Goal: Transaction & Acquisition: Purchase product/service

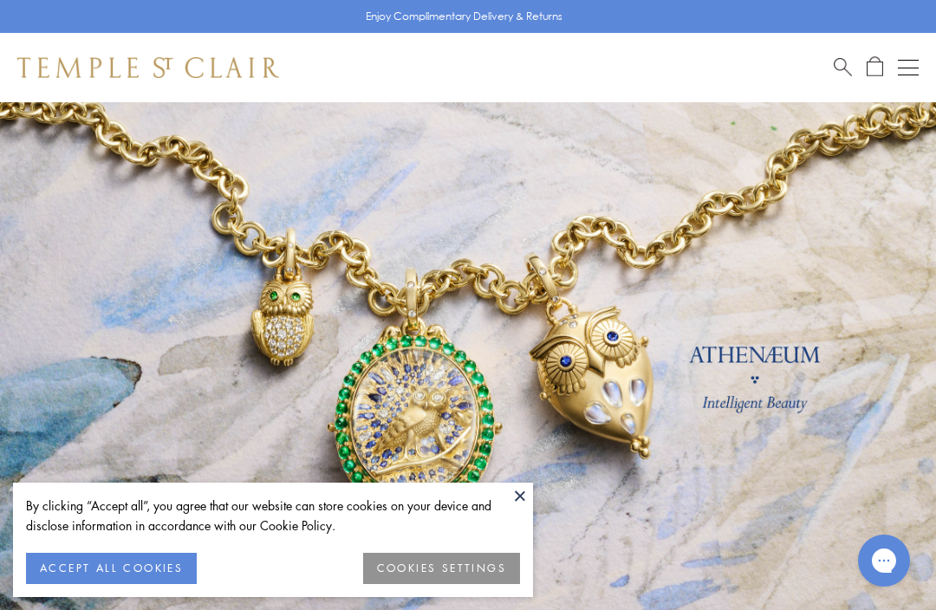
click at [467, 574] on button "COOKIES SETTINGS" at bounding box center [441, 568] width 157 height 31
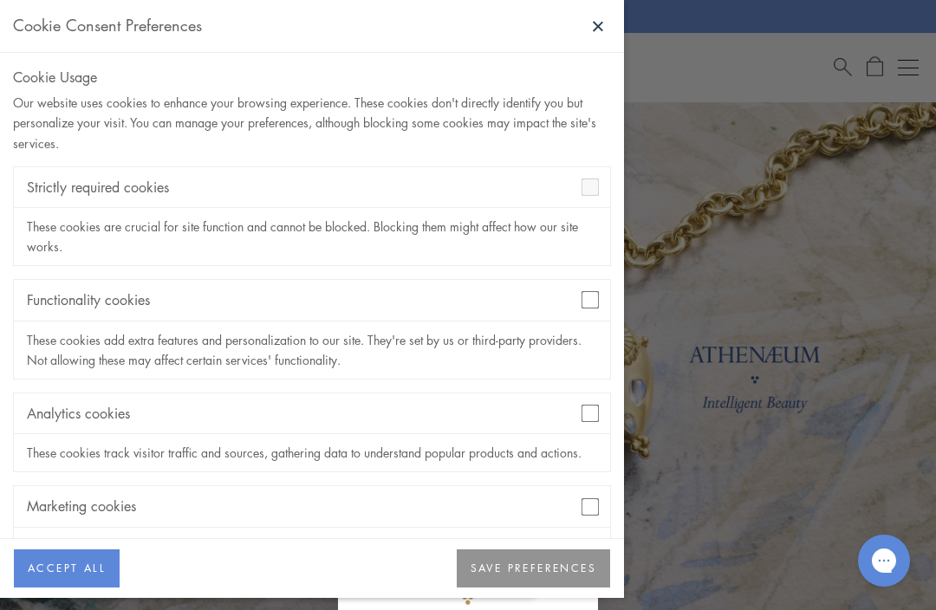
click at [585, 319] on div "Functionality cookies" at bounding box center [312, 300] width 596 height 41
click at [559, 568] on button "SAVE PREFERENCES" at bounding box center [533, 569] width 153 height 38
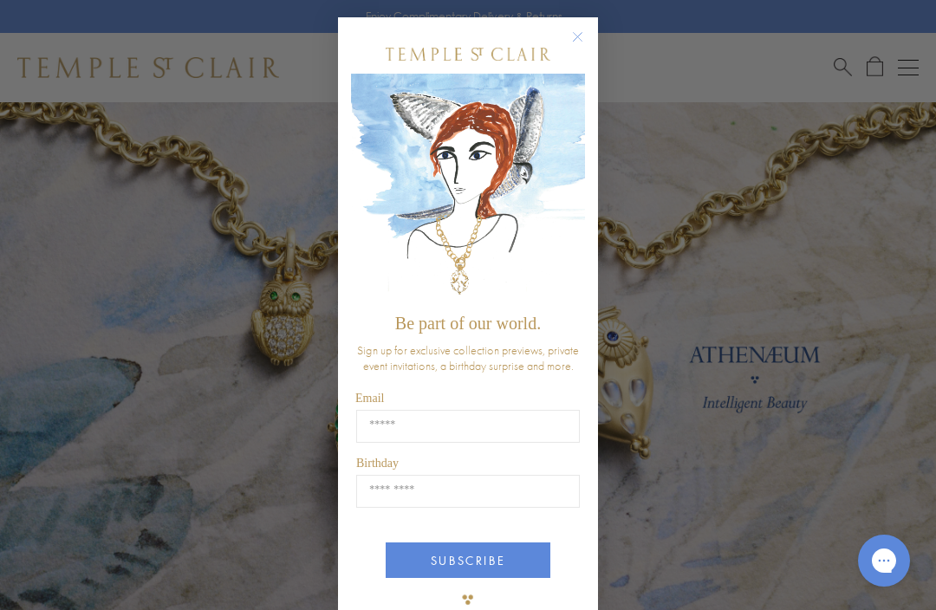
click at [583, 44] on circle "Close dialog" at bounding box center [578, 37] width 21 height 21
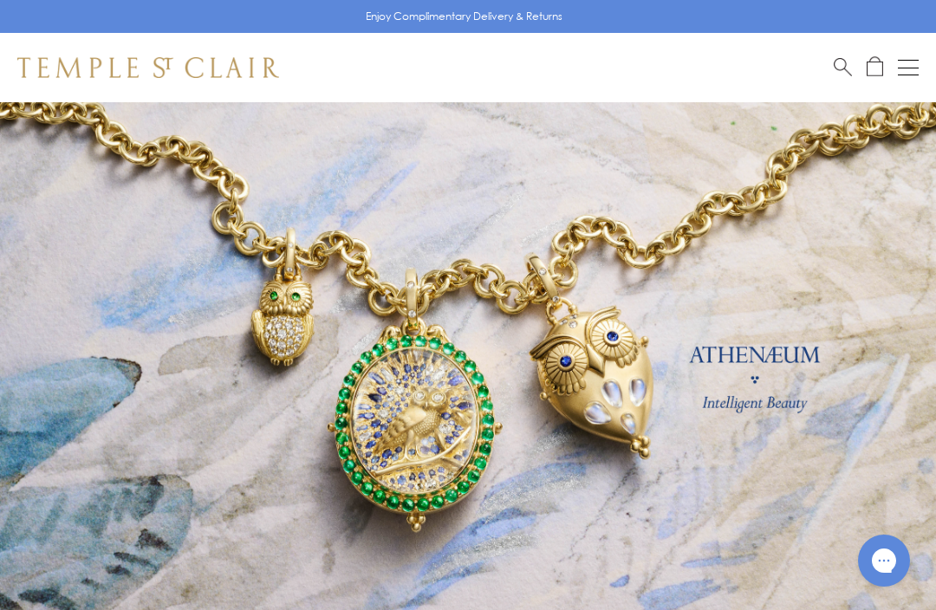
click at [916, 68] on button "Open navigation" at bounding box center [908, 67] width 21 height 21
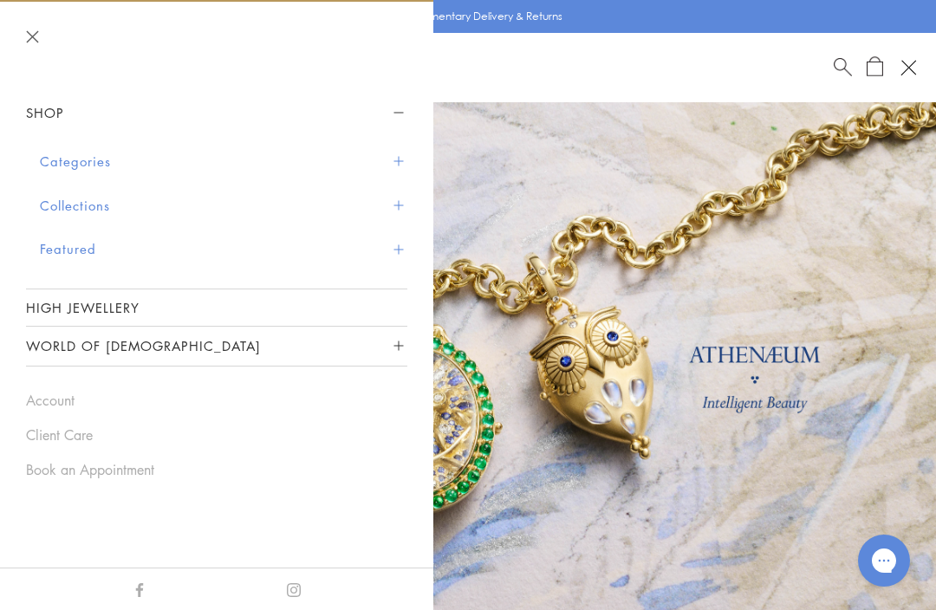
click at [114, 160] on button "Categories" at bounding box center [224, 162] width 368 height 44
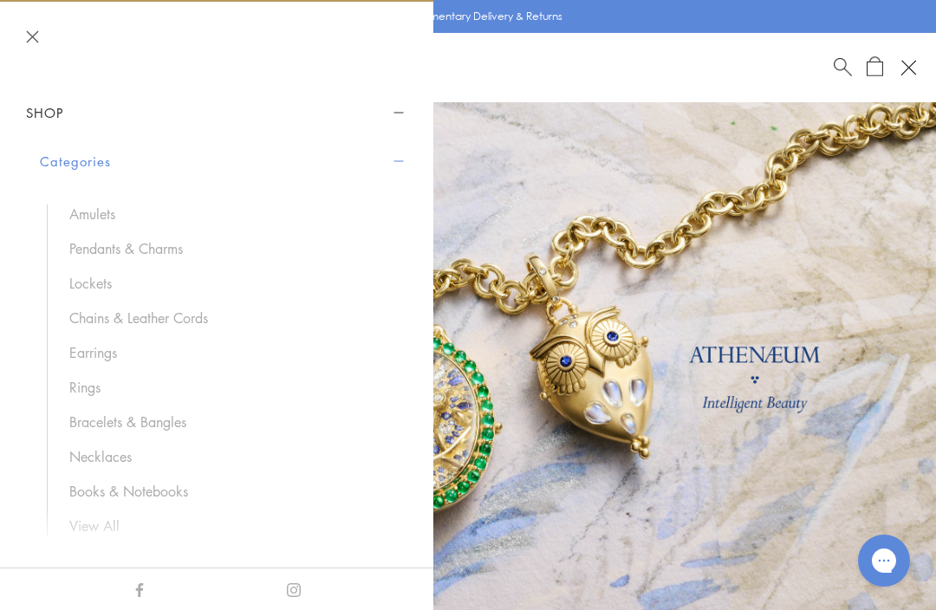
click at [110, 358] on link "Earrings" at bounding box center [229, 352] width 321 height 19
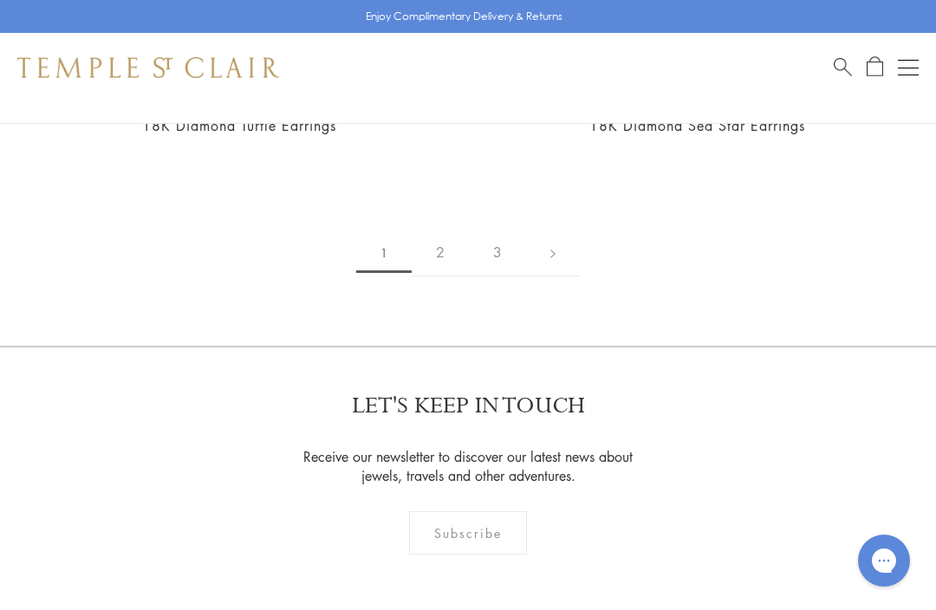
scroll to position [14966, 0]
click at [500, 233] on link "3" at bounding box center [497, 254] width 57 height 48
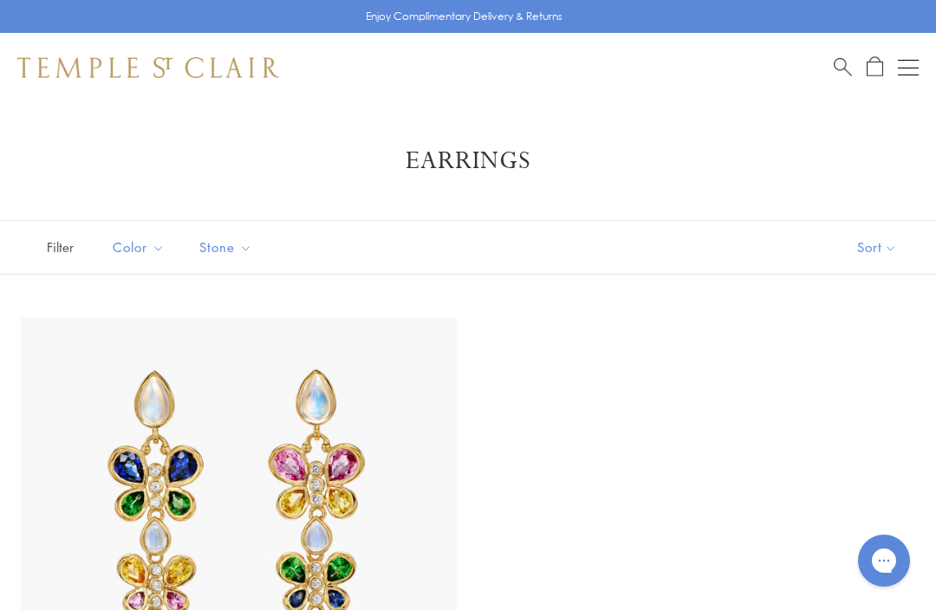
click at [916, 62] on button "Open navigation" at bounding box center [908, 67] width 21 height 21
